Goal: Check status

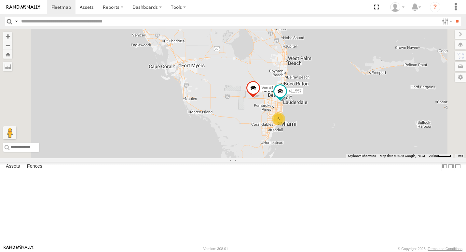
drag, startPoint x: 405, startPoint y: 107, endPoint x: 402, endPoint y: 151, distance: 44.1
click at [403, 155] on div "554627 6 Van #1 411557" at bounding box center [233, 94] width 466 height 130
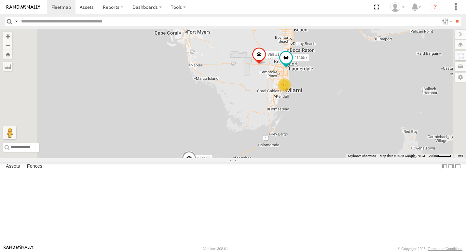
drag, startPoint x: 398, startPoint y: 161, endPoint x: 405, endPoint y: 122, distance: 39.0
click at [405, 122] on div "554627 6 Van #1 411557" at bounding box center [233, 94] width 466 height 130
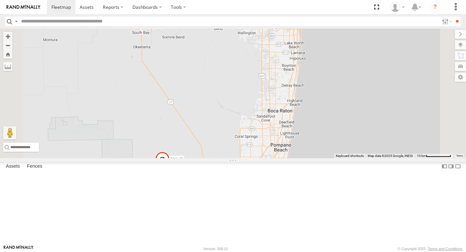
drag, startPoint x: 387, startPoint y: 90, endPoint x: 363, endPoint y: 219, distance: 131.4
click at [363, 158] on div "554627 Van #1 411557 411559 411560 4" at bounding box center [233, 94] width 466 height 130
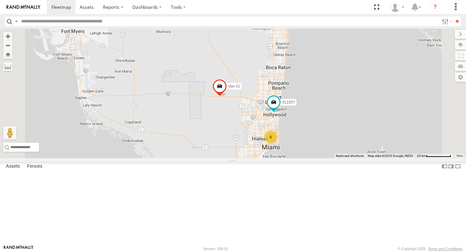
drag, startPoint x: 351, startPoint y: 116, endPoint x: 360, endPoint y: 38, distance: 77.6
click at [356, 45] on div "554627 Van #1 411557 6" at bounding box center [233, 94] width 466 height 130
